Goal: Task Accomplishment & Management: Use online tool/utility

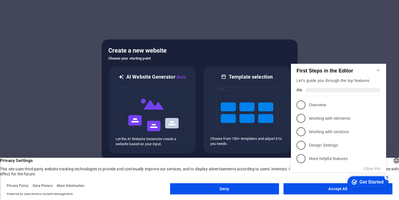
click at [200, 51] on h5 "Create a new website" at bounding box center [199, 50] width 182 height 9
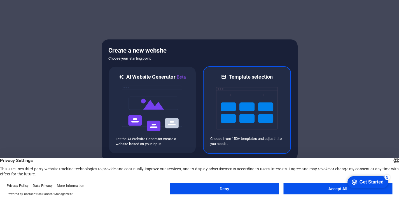
click at [274, 90] on img at bounding box center [247, 108] width 62 height 56
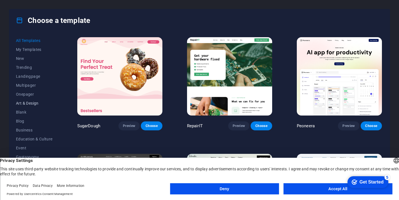
click at [26, 102] on span "Art & Design" at bounding box center [34, 103] width 37 height 4
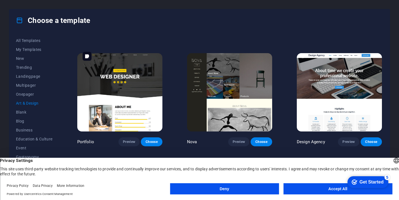
scroll to position [348, 0]
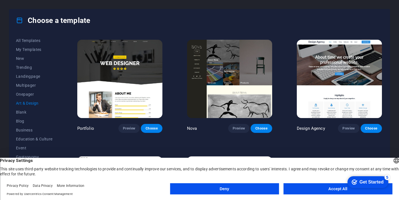
click at [196, 185] on button "Deny" at bounding box center [224, 188] width 109 height 11
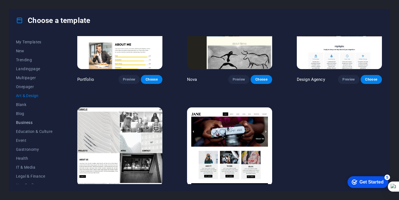
scroll to position [0, 0]
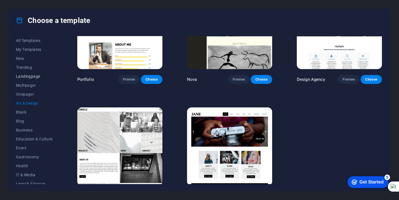
click at [27, 74] on span "Landingpage" at bounding box center [34, 76] width 37 height 4
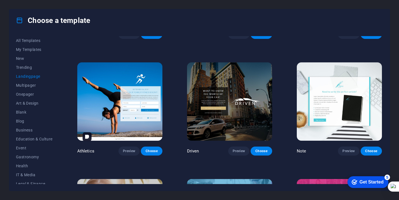
scroll to position [327, 0]
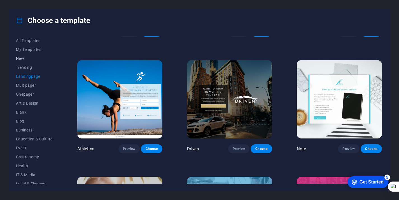
click at [25, 59] on span "New" at bounding box center [34, 58] width 37 height 4
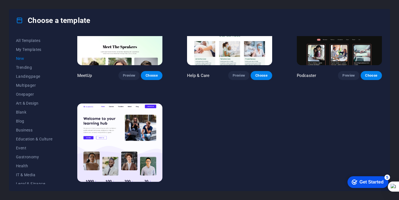
scroll to position [407, 0]
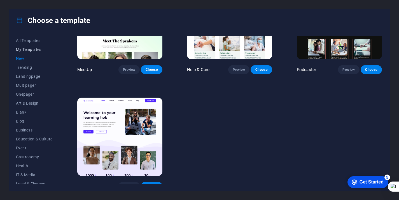
click at [37, 48] on span "My Templates" at bounding box center [34, 49] width 37 height 4
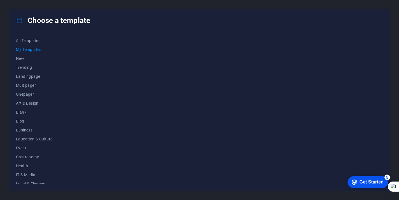
scroll to position [0, 0]
click at [37, 43] on button "All Templates" at bounding box center [34, 40] width 37 height 9
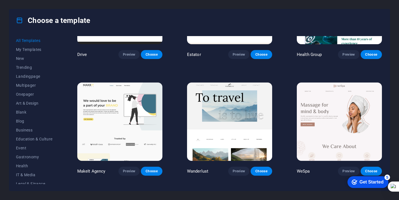
scroll to position [1123, 0]
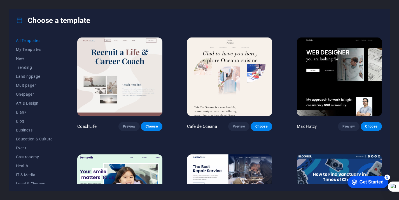
scroll to position [1400, 0]
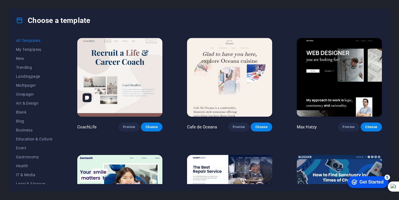
click at [153, 67] on img at bounding box center [119, 77] width 85 height 78
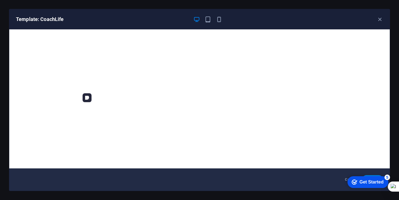
scroll to position [1, 0]
